Goal: Transaction & Acquisition: Book appointment/travel/reservation

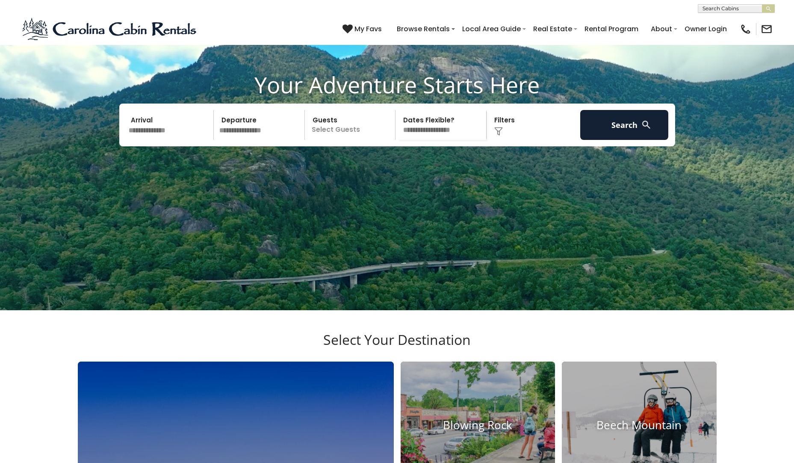
scroll to position [86, 0]
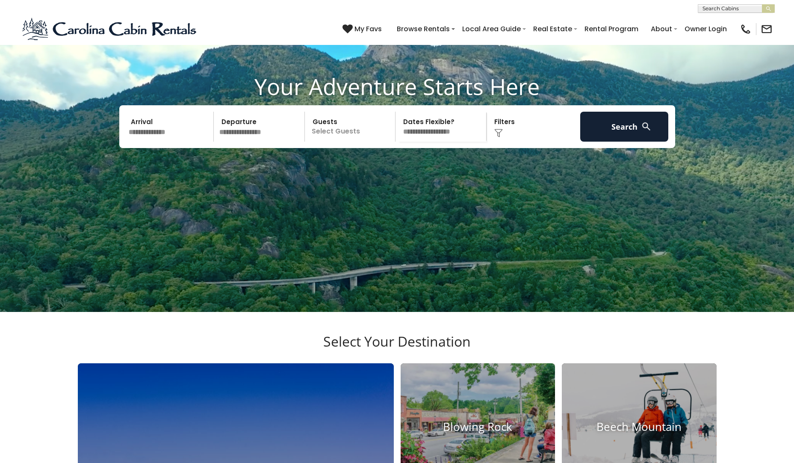
click at [173, 142] on input "text" at bounding box center [170, 127] width 89 height 30
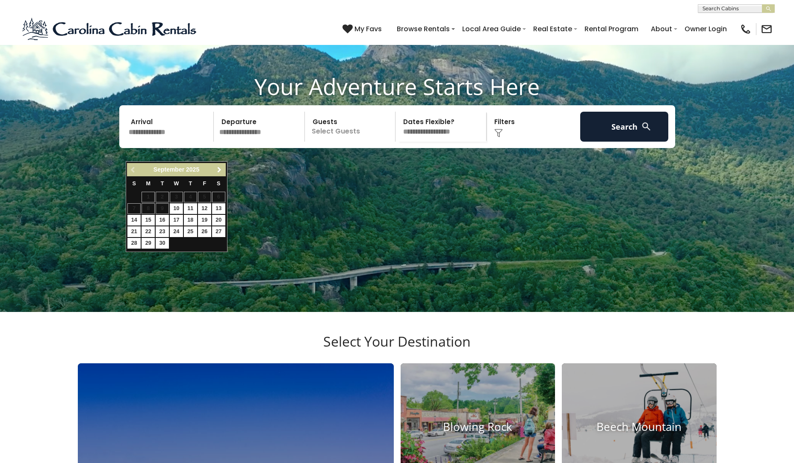
click at [218, 170] on span "Next" at bounding box center [219, 169] width 7 height 7
click at [221, 201] on link "1" at bounding box center [218, 197] width 13 height 11
type input "*******"
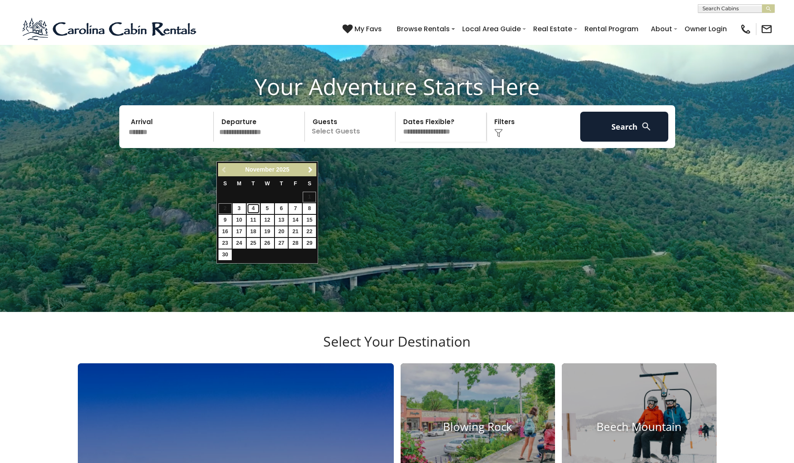
click at [250, 212] on link "4" at bounding box center [253, 208] width 13 height 11
type input "*******"
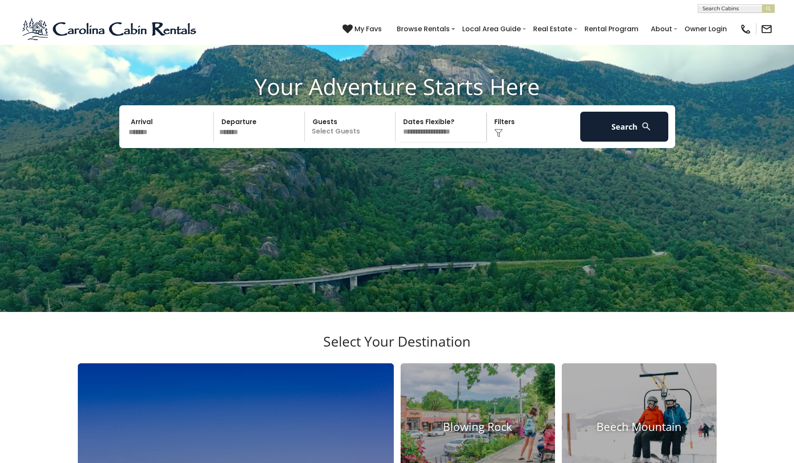
click at [340, 142] on p "Select Guests" at bounding box center [352, 127] width 88 height 30
click at [398, 167] on div "- 0 + +" at bounding box center [380, 162] width 44 height 10
click at [397, 167] on div "+" at bounding box center [393, 162] width 10 height 10
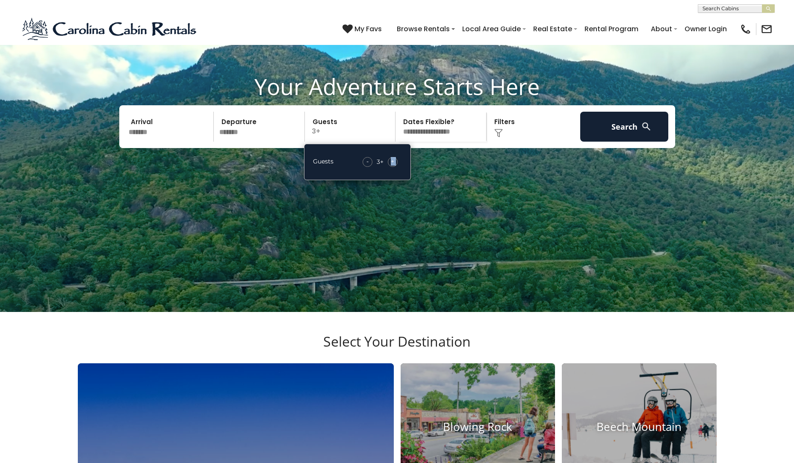
click at [394, 166] on span "+" at bounding box center [392, 161] width 3 height 9
click at [548, 142] on div "Click to Choose" at bounding box center [533, 127] width 89 height 30
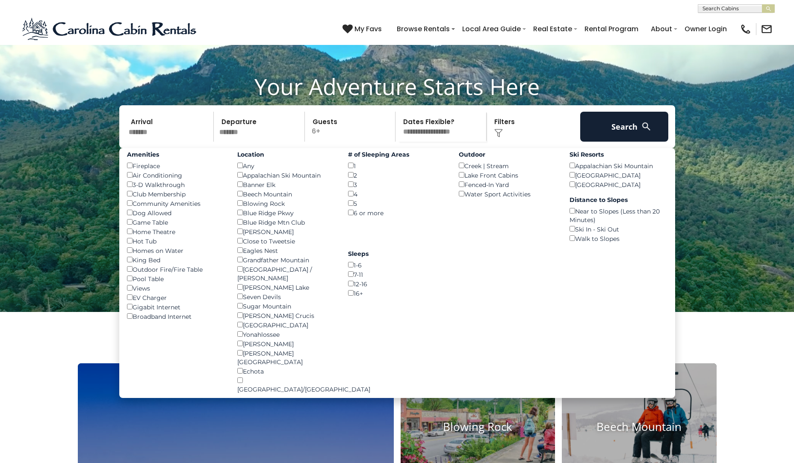
click at [142, 246] on div "Hot Tub ()" at bounding box center [176, 240] width 98 height 9
click at [125, 261] on div "Amenities Fireplace () Air Conditioning () 3-D Walkthrough () Club Membership (…" at bounding box center [176, 234] width 111 height 173
click at [608, 142] on button "Search" at bounding box center [625, 127] width 89 height 30
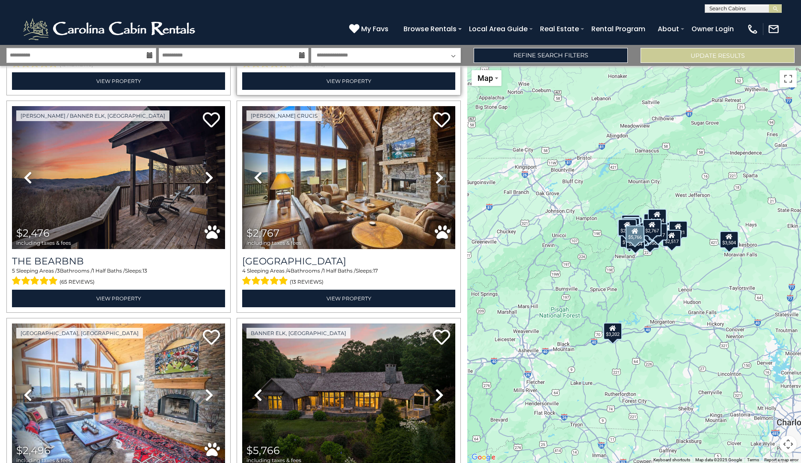
scroll to position [428, 0]
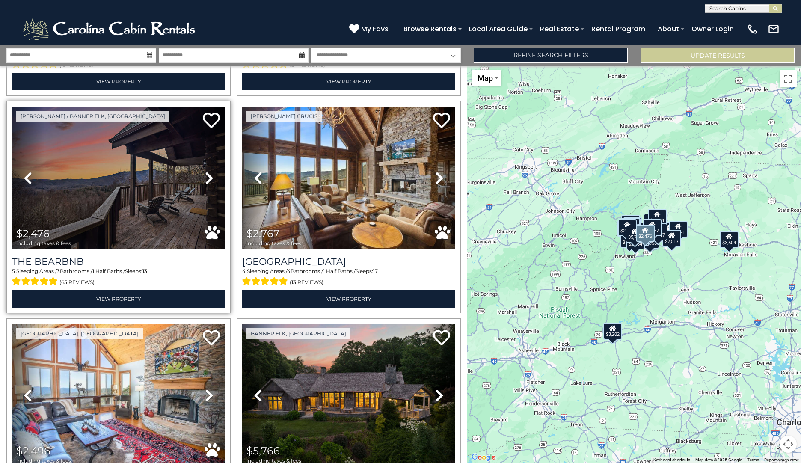
click at [208, 172] on icon at bounding box center [209, 178] width 9 height 14
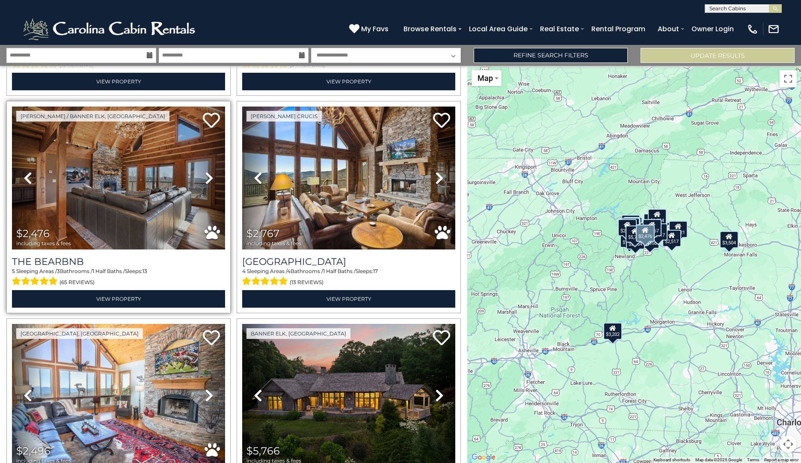
click at [208, 172] on icon at bounding box center [209, 178] width 9 height 14
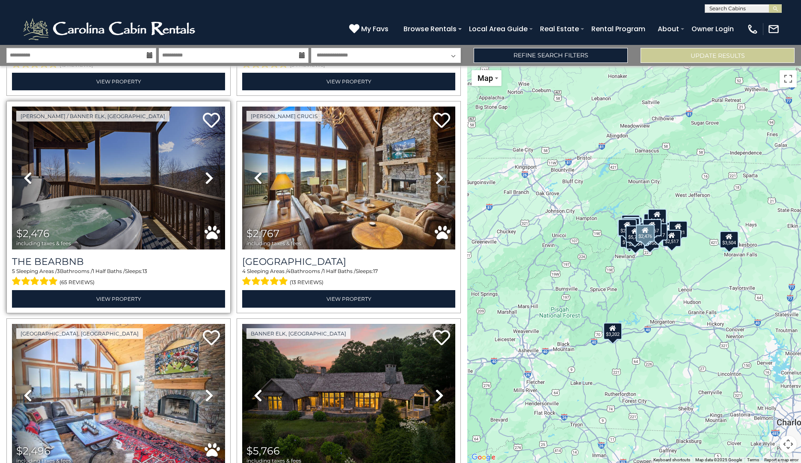
click at [208, 172] on icon at bounding box center [209, 178] width 9 height 14
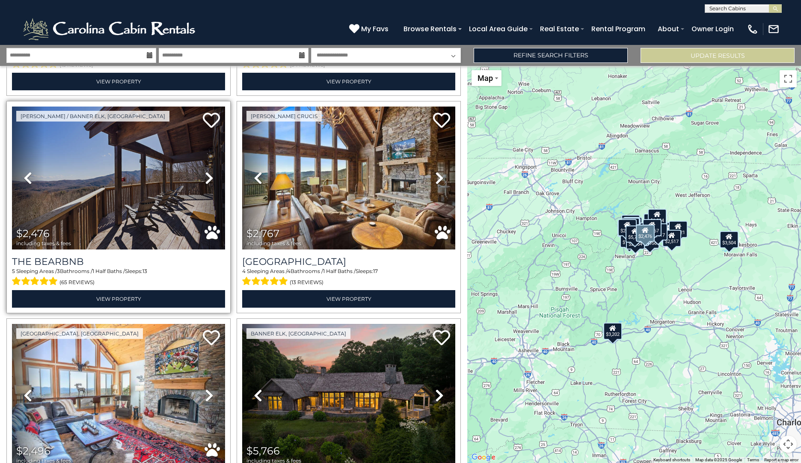
click at [208, 172] on icon at bounding box center [209, 178] width 9 height 14
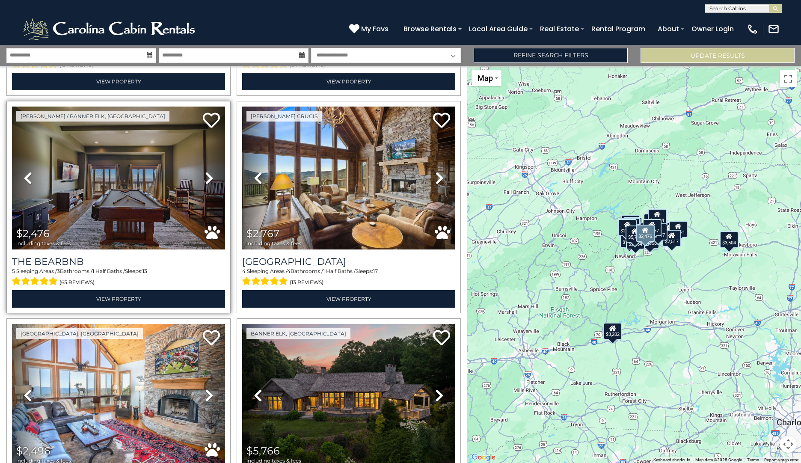
click at [208, 172] on icon at bounding box center [209, 178] width 9 height 14
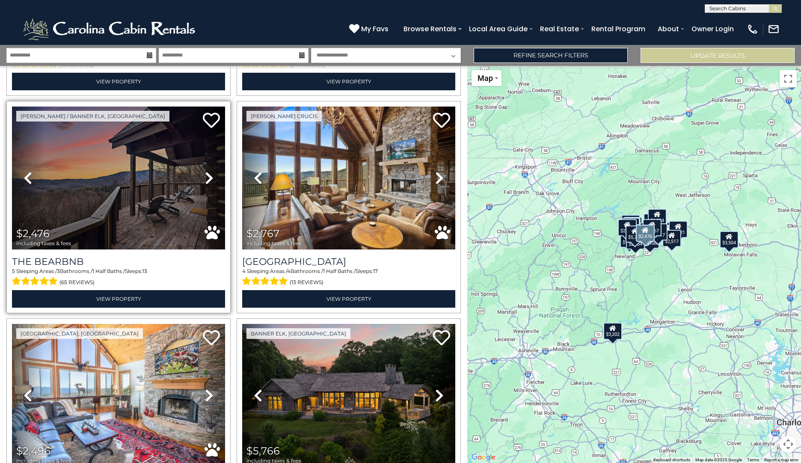
click at [208, 172] on icon at bounding box center [209, 178] width 9 height 14
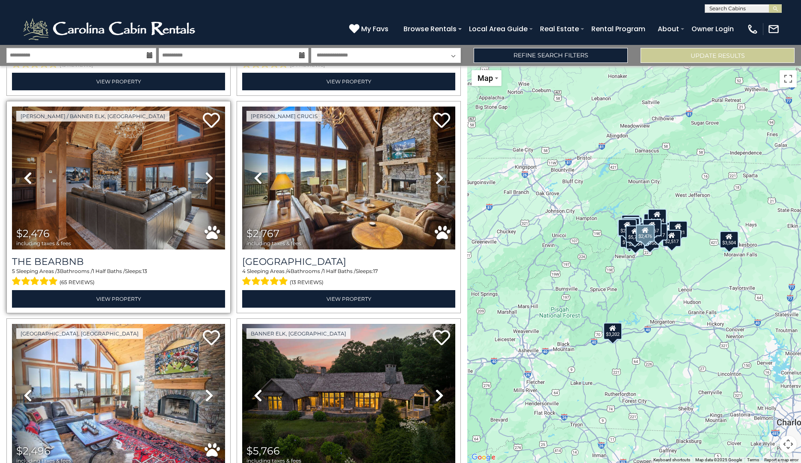
click at [208, 172] on icon at bounding box center [209, 178] width 9 height 14
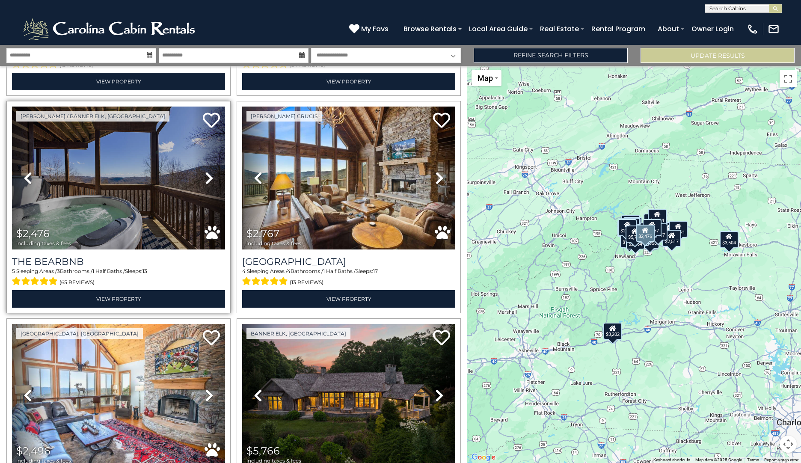
click at [208, 172] on icon at bounding box center [209, 178] width 9 height 14
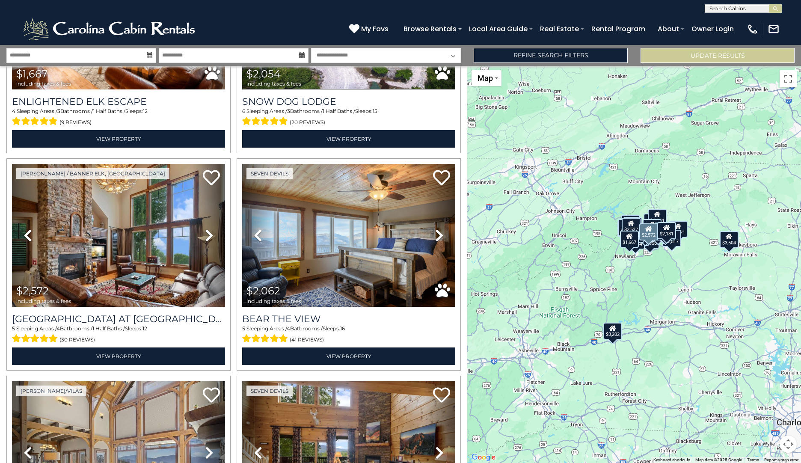
scroll to position [2225, 0]
